Goal: Information Seeking & Learning: Learn about a topic

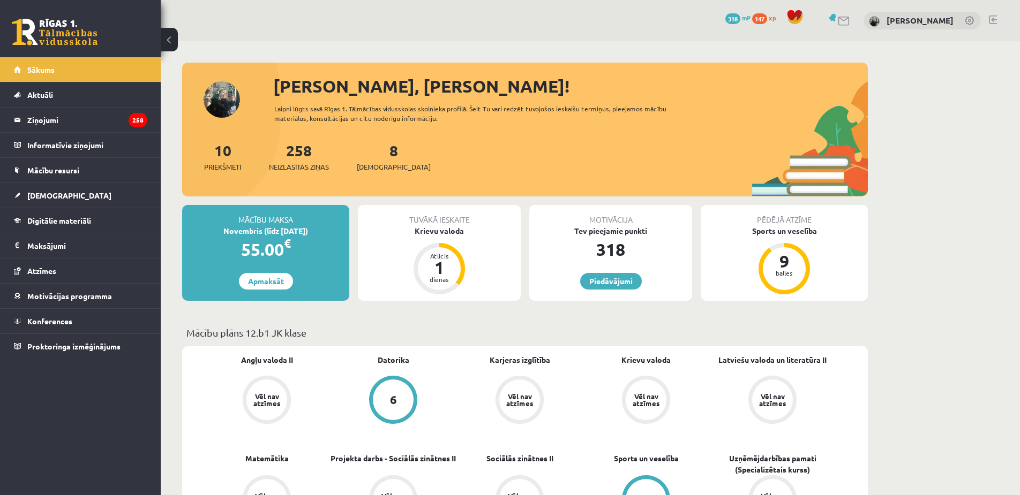
click at [585, 355] on div "Krievu valoda Vēl nav atzīmes" at bounding box center [646, 391] width 126 height 72
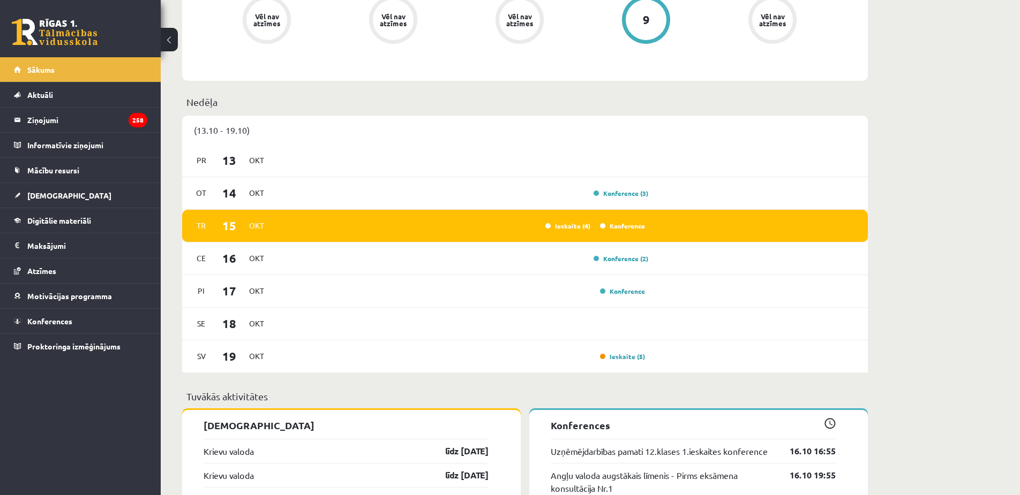
scroll to position [482, 0]
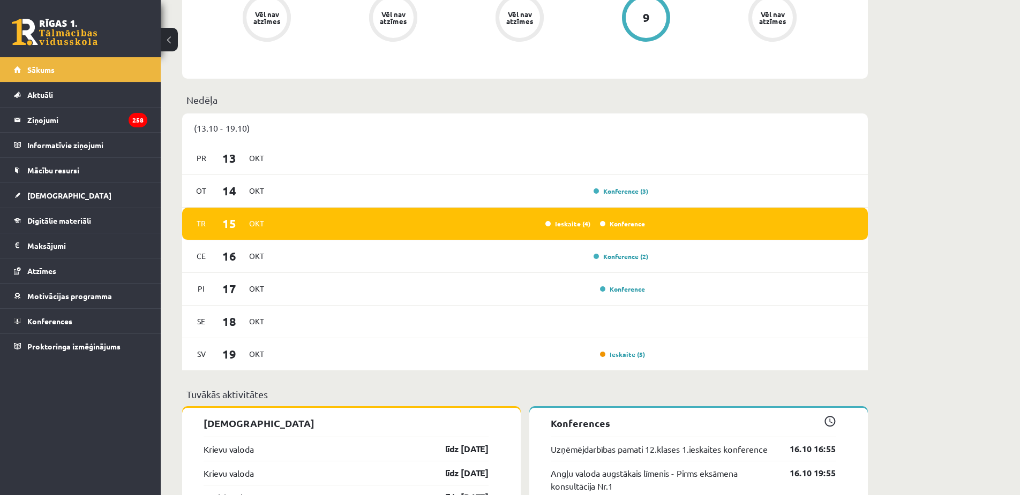
drag, startPoint x: 960, startPoint y: 191, endPoint x: 948, endPoint y: 190, distance: 12.4
click at [960, 191] on div "[PERSON_NAME], [PERSON_NAME]! Laipni lūgts savā Rīgas 1. Tālmācības vidusskolas…" at bounding box center [590, 405] width 859 height 1692
drag, startPoint x: 425, startPoint y: 433, endPoint x: 391, endPoint y: 252, distance: 184.3
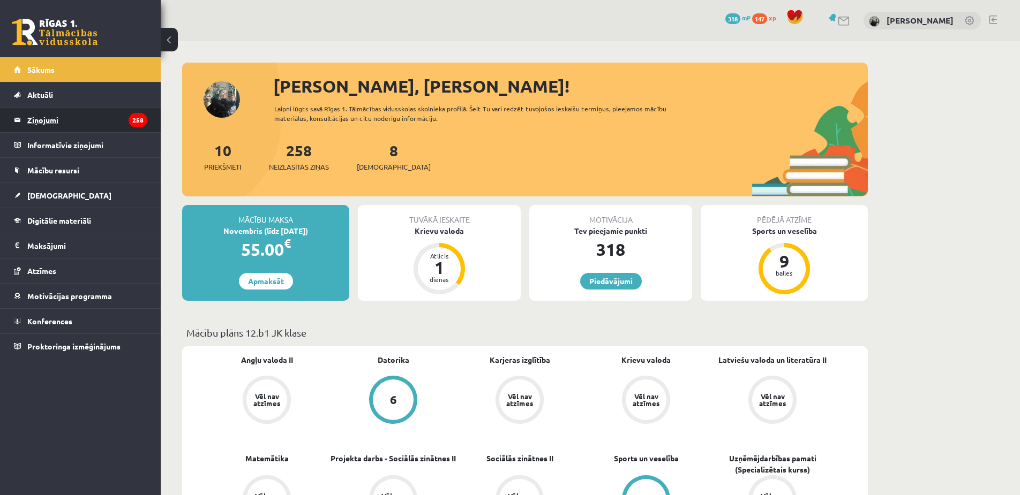
click at [43, 115] on legend "Ziņojumi 258" at bounding box center [87, 120] width 120 height 25
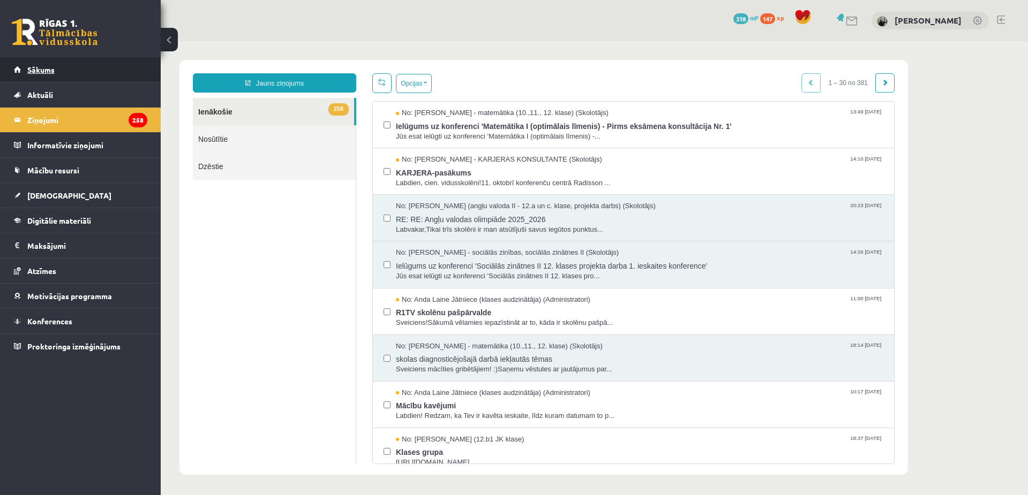
click at [103, 70] on link "Sākums" at bounding box center [80, 69] width 133 height 25
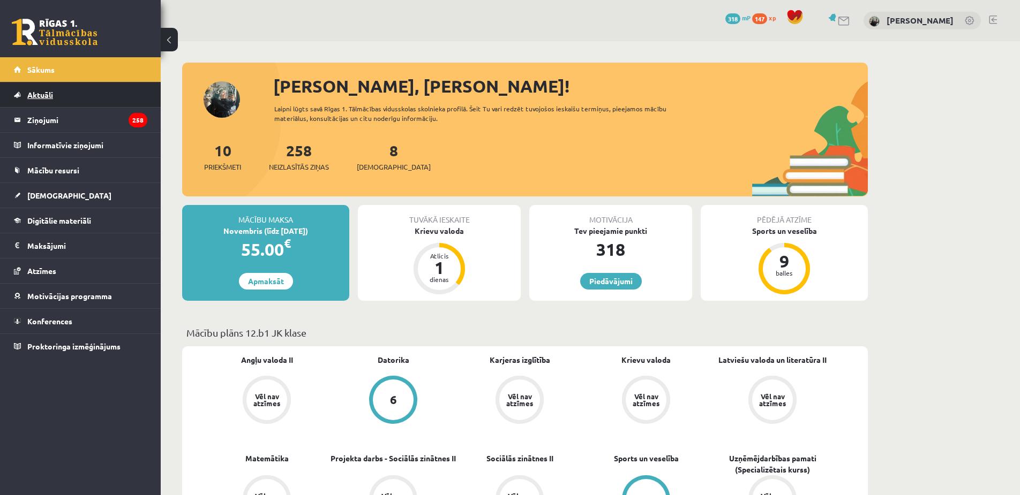
click at [86, 103] on link "Aktuāli" at bounding box center [80, 94] width 133 height 25
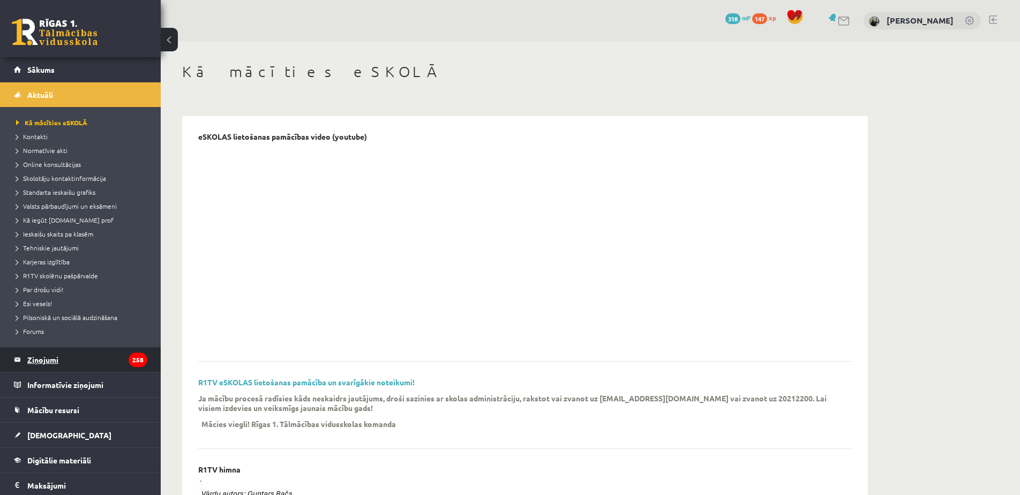
click at [93, 371] on legend "Ziņojumi 258" at bounding box center [87, 360] width 120 height 25
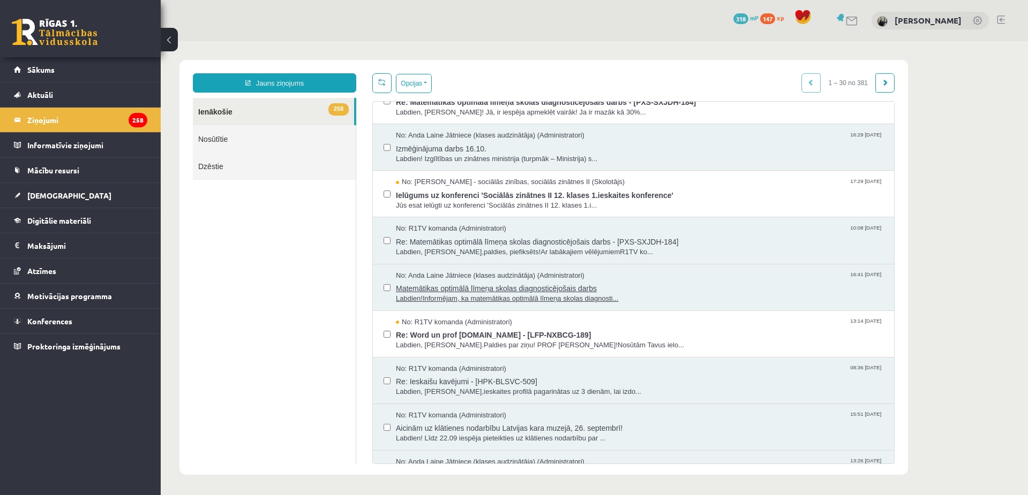
scroll to position [803, 0]
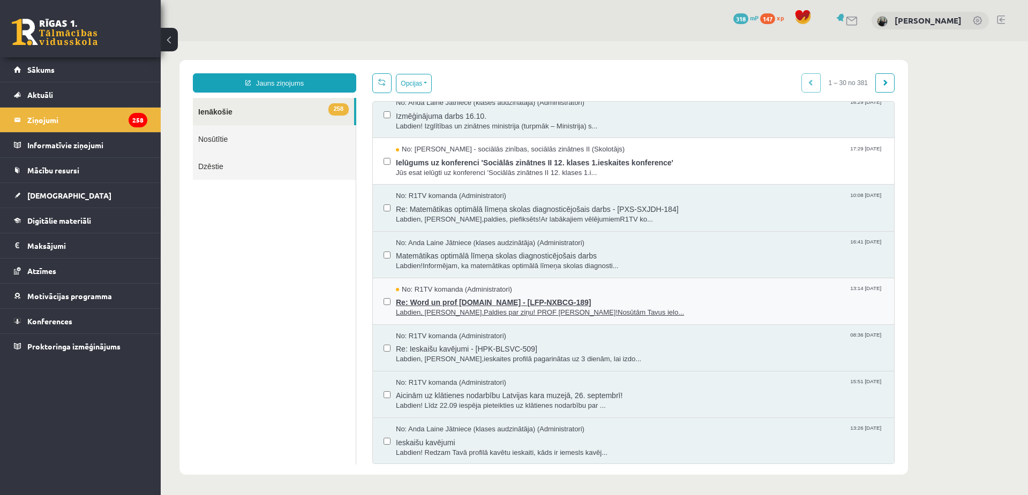
click at [449, 303] on span "Re: Word un prof uzdevumi.lv - [LFP-NXBCG-189]" at bounding box center [639, 301] width 487 height 13
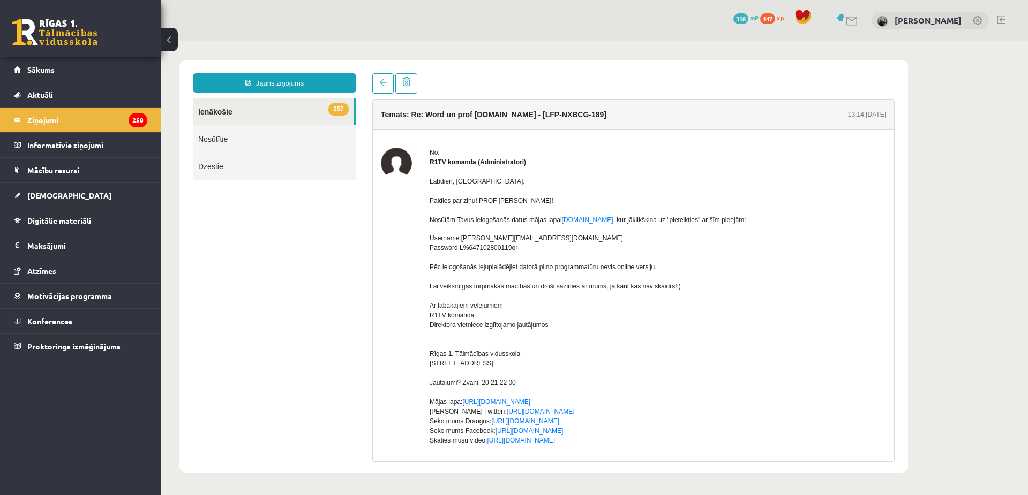
scroll to position [0, 0]
click at [580, 222] on link "www.office.com" at bounding box center [587, 219] width 51 height 7
drag, startPoint x: 461, startPoint y: 241, endPoint x: 530, endPoint y: 237, distance: 69.2
click at [530, 237] on div "Username: Sofija.Jurgevica@r1tv.lv" at bounding box center [658, 239] width 456 height 10
copy span "Sofija.Jurgevica@r1tv.lv"
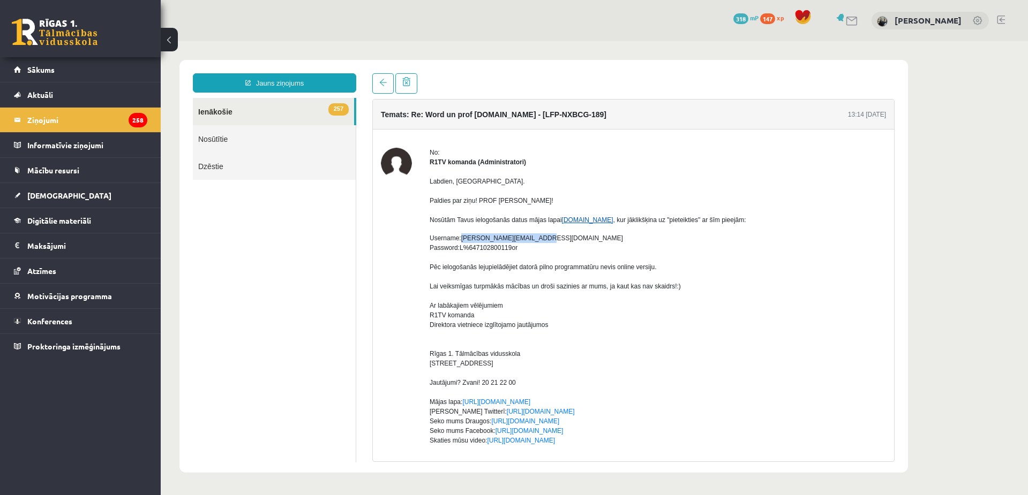
click at [574, 217] on link "www.office.com" at bounding box center [587, 219] width 51 height 7
click at [580, 217] on link "www.office.com" at bounding box center [587, 219] width 51 height 7
drag, startPoint x: 503, startPoint y: 241, endPoint x: 496, endPoint y: 242, distance: 7.0
click at [502, 241] on span "Sofija.Jurgevica@r1tv.lv" at bounding box center [542, 238] width 162 height 7
click at [465, 241] on span "Sofija.Jurgevica@r1tv.lv" at bounding box center [542, 238] width 162 height 7
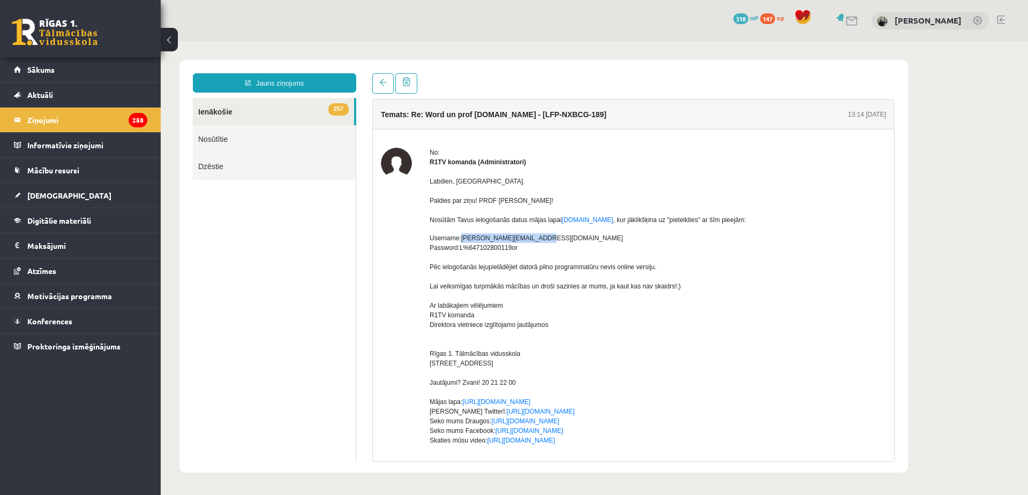
click at [462, 240] on span "Sofija.Jurgevica@r1tv.lv" at bounding box center [542, 238] width 162 height 7
drag, startPoint x: 463, startPoint y: 239, endPoint x: 530, endPoint y: 238, distance: 67.5
click at [530, 238] on div "Username: Sofija.Jurgevica@r1tv.lv" at bounding box center [658, 239] width 456 height 10
copy span "Sofija.Jurgevica@r1tv.lv"
drag, startPoint x: 459, startPoint y: 248, endPoint x: 516, endPoint y: 251, distance: 57.4
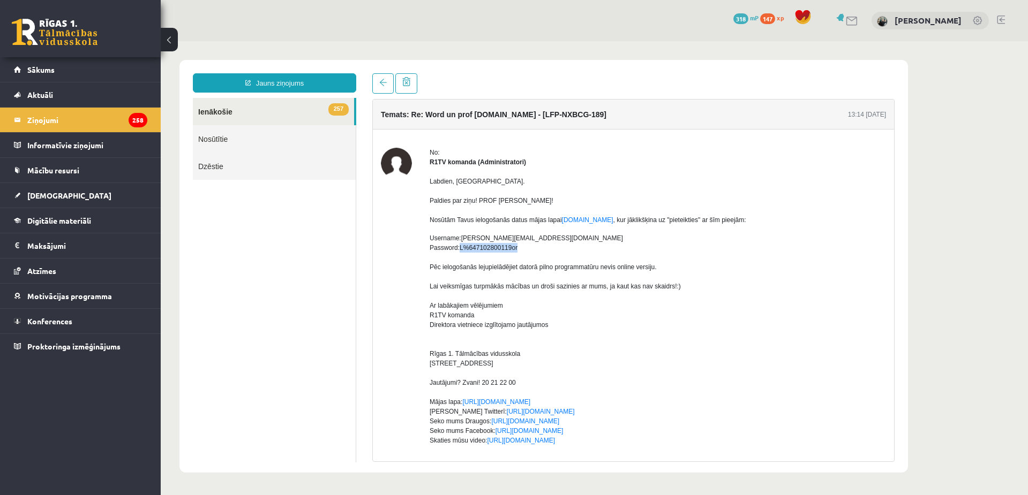
click at [516, 251] on div "Password: L%647102800119or Pēc ielogošanās lejupielādējiet datorā pilno program…" at bounding box center [658, 267] width 456 height 48
copy span "L%647102800119or"
click at [34, 61] on link "Sākums" at bounding box center [80, 69] width 133 height 25
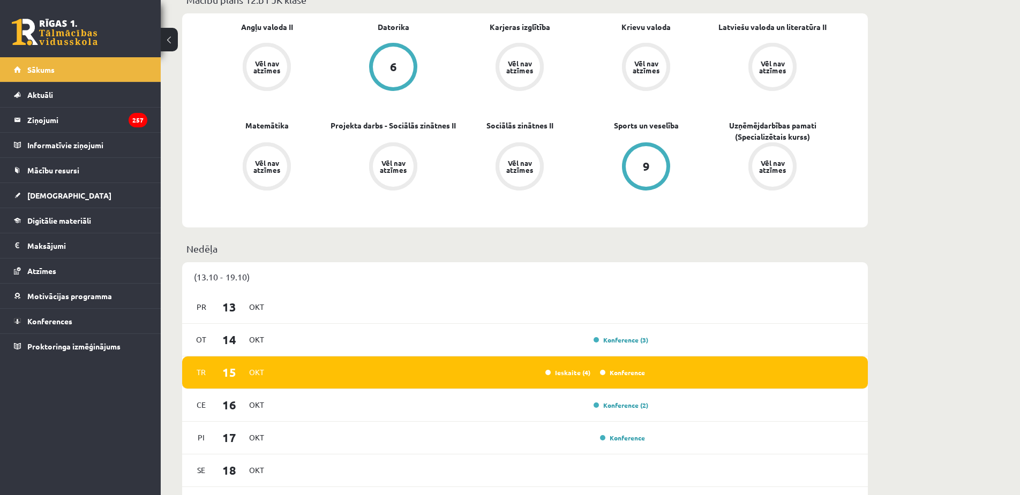
scroll to position [214, 0]
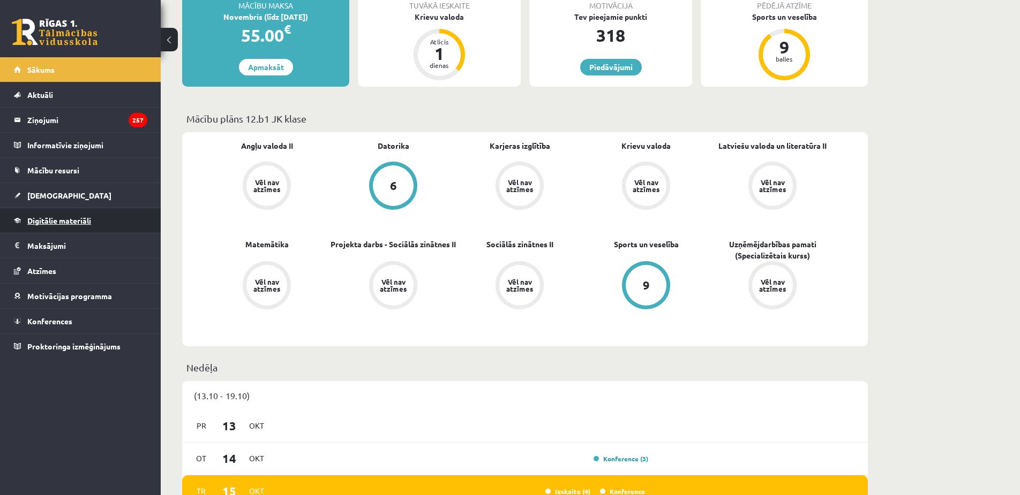
click at [58, 224] on span "Digitālie materiāli" at bounding box center [59, 221] width 64 height 10
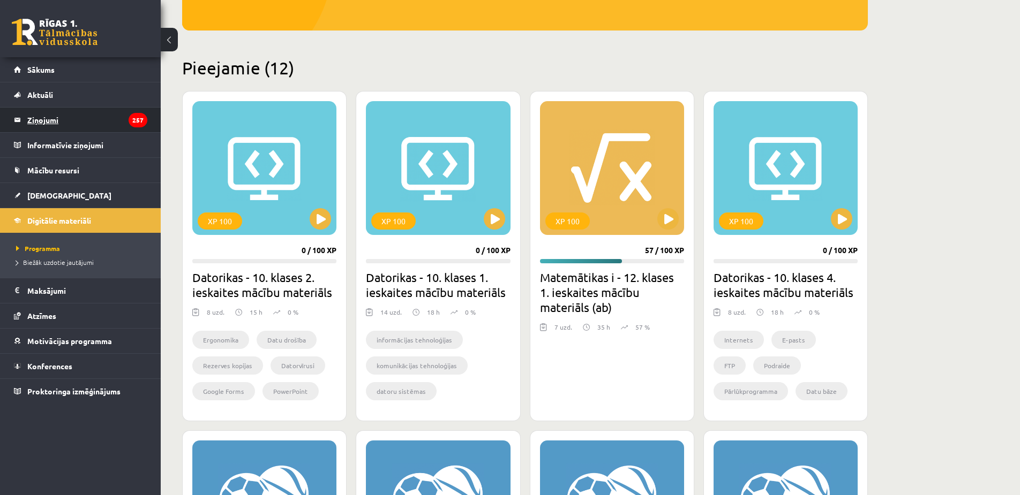
click at [69, 125] on legend "Ziņojumi 257" at bounding box center [87, 120] width 120 height 25
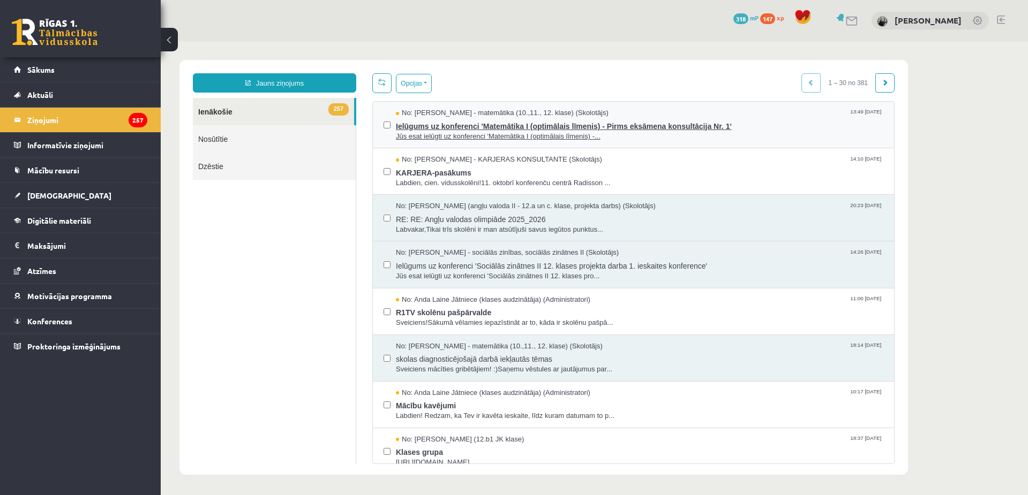
click at [482, 132] on span "Jūs esat ielūgti uz konferenci 'Matemātika I (optimālais līmenis) -..." at bounding box center [639, 137] width 487 height 10
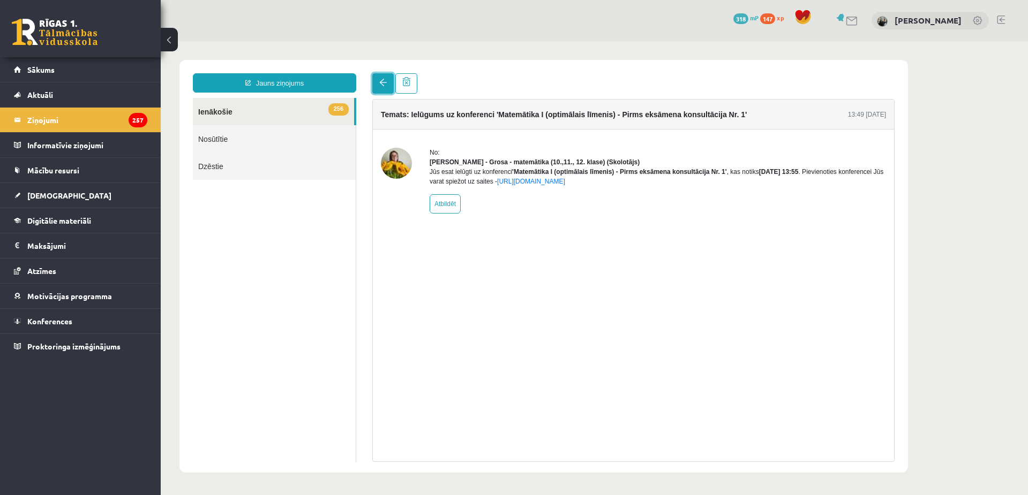
click at [382, 82] on span at bounding box center [382, 82] width 7 height 7
click at [70, 172] on span "Mācību resursi" at bounding box center [53, 171] width 52 height 10
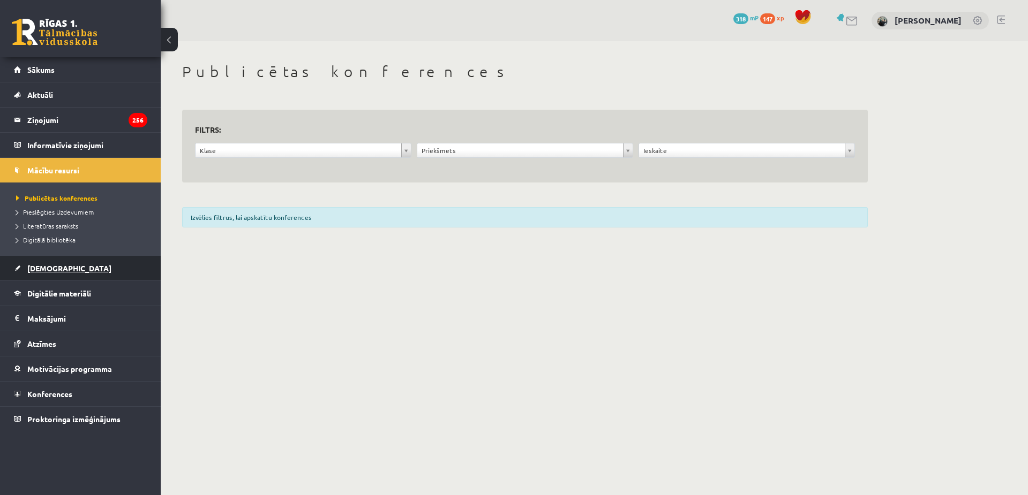
click at [68, 267] on link "[DEMOGRAPHIC_DATA]" at bounding box center [80, 268] width 133 height 25
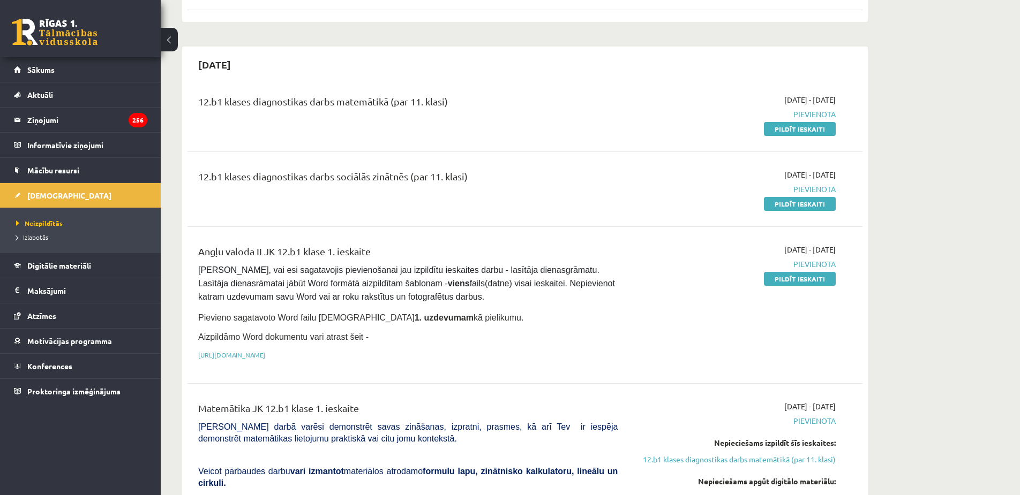
scroll to position [375, 0]
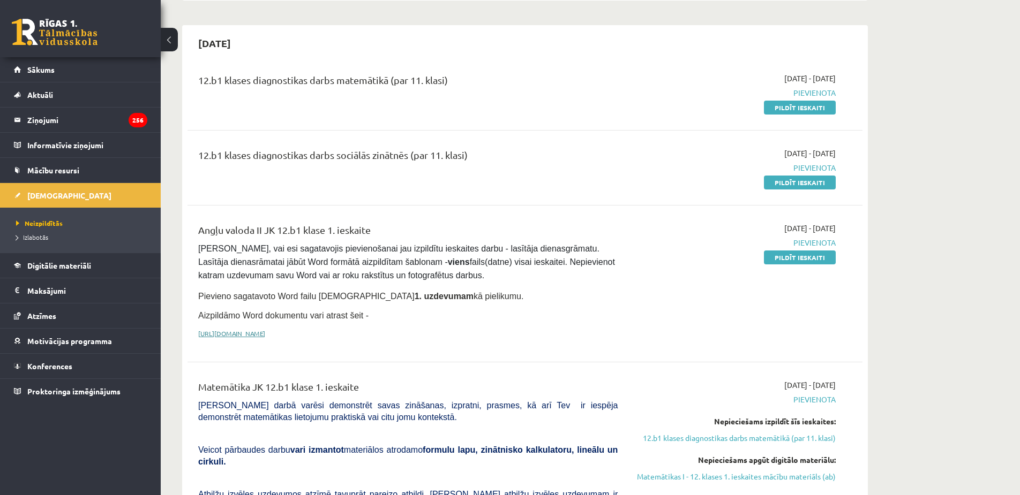
click at [265, 332] on link "https://drive.google.com/drive/folders/1IHE_ip15KOAbO2Se1NDGwZ2e__vlzPUf?usp=sh…" at bounding box center [231, 333] width 67 height 9
